Goal: Task Accomplishment & Management: Complete application form

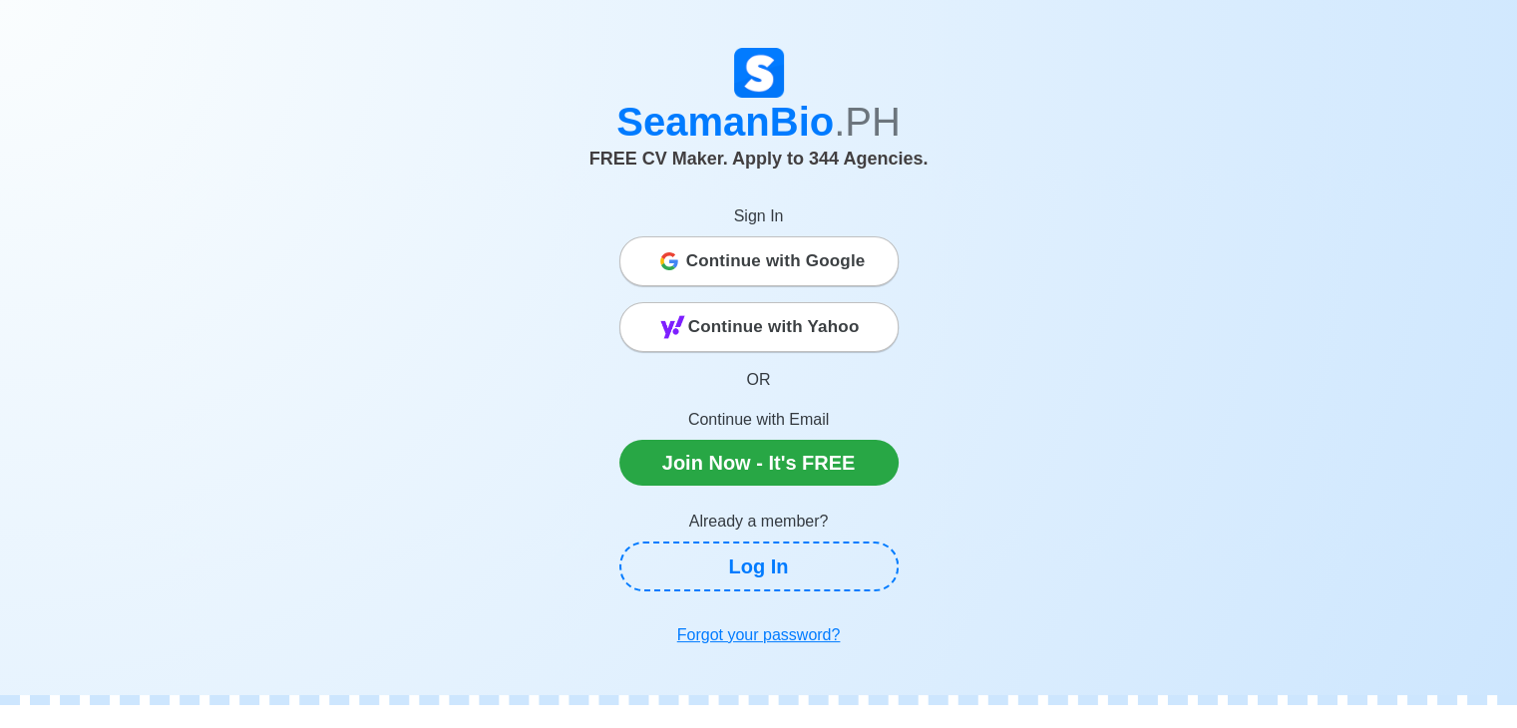
click at [786, 272] on span "Continue with Google" at bounding box center [776, 261] width 180 height 40
